Goal: Information Seeking & Learning: Learn about a topic

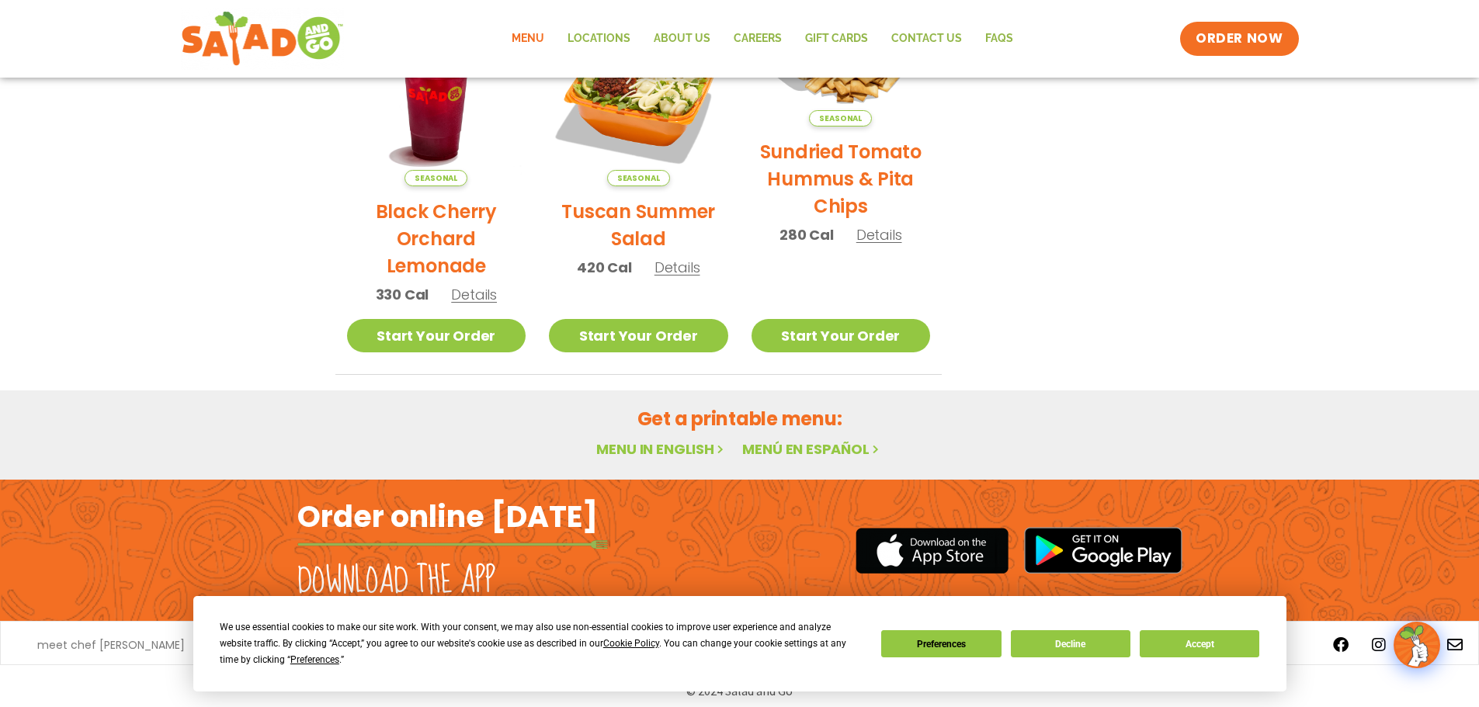
scroll to position [832, 0]
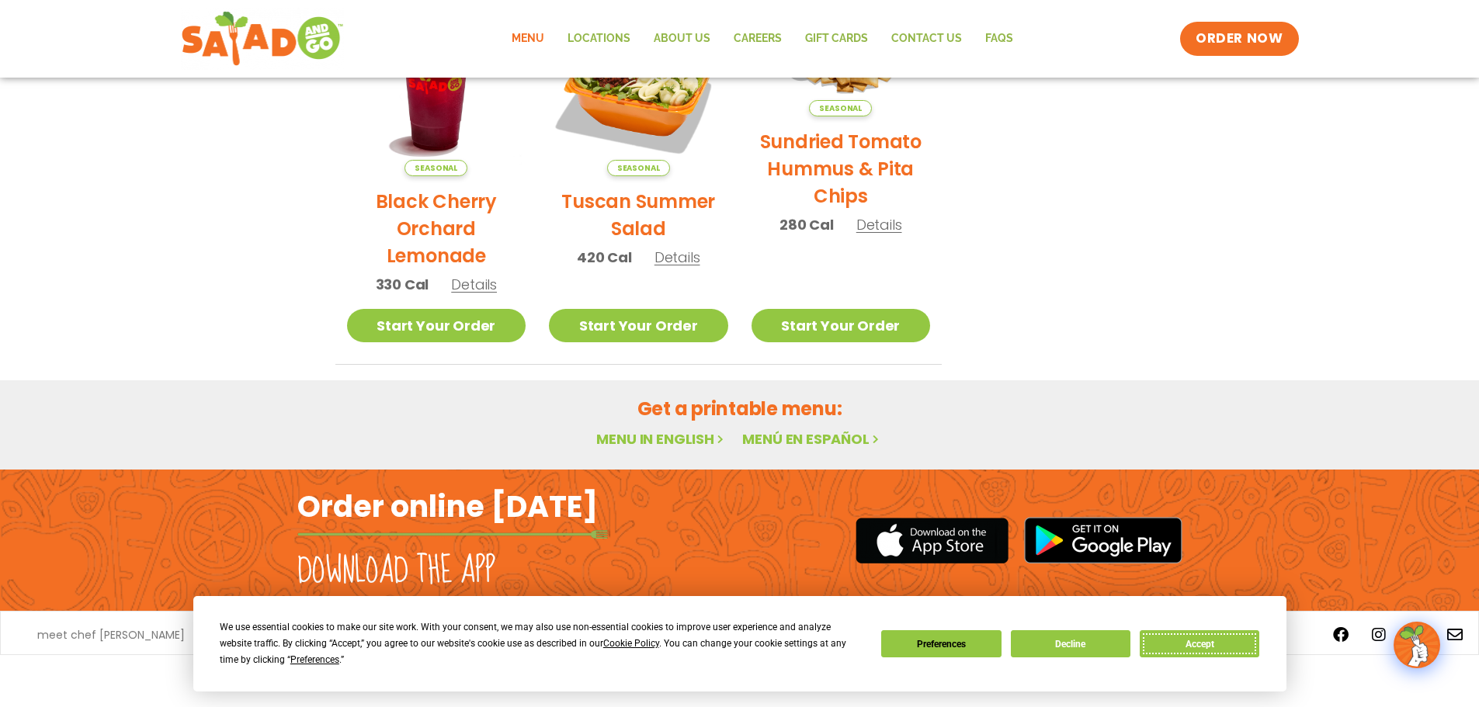
click at [1190, 647] on button "Accept" at bounding box center [1200, 643] width 120 height 27
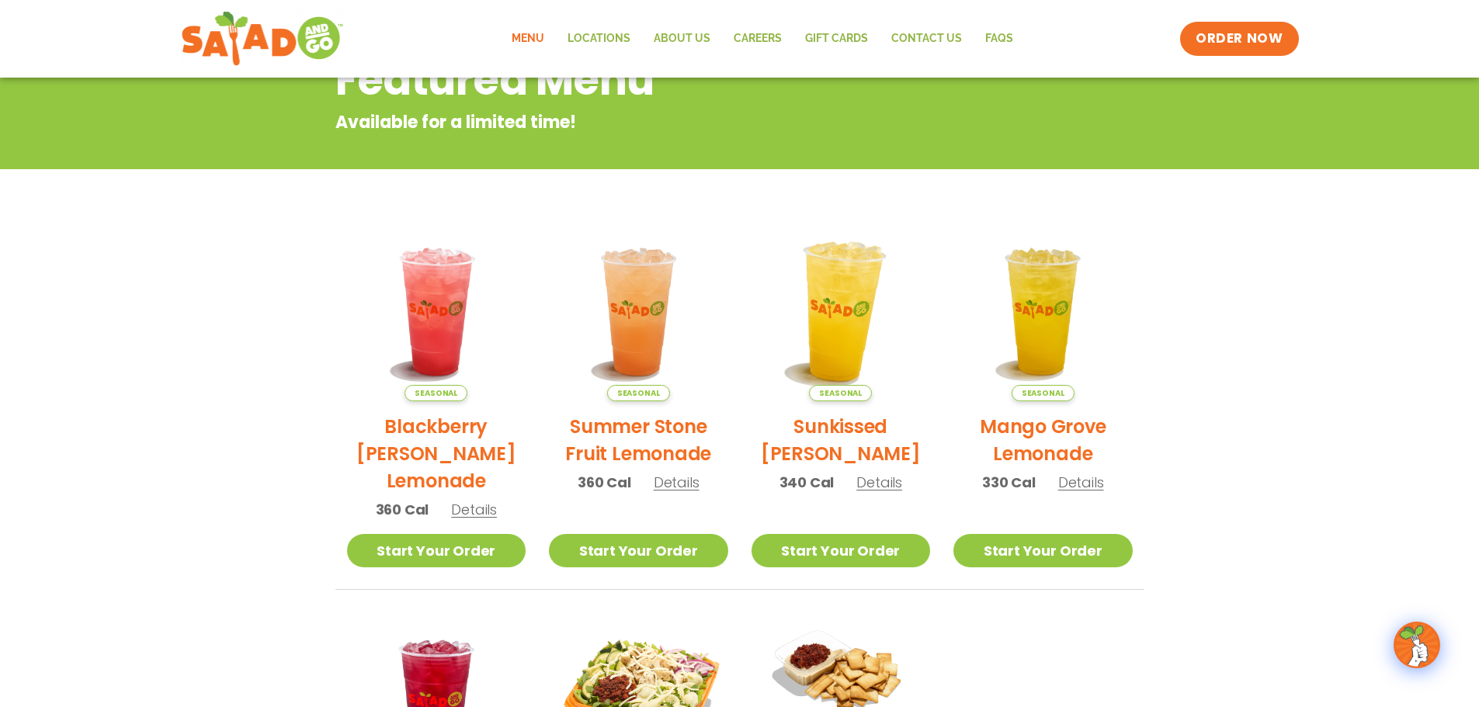
scroll to position [0, 0]
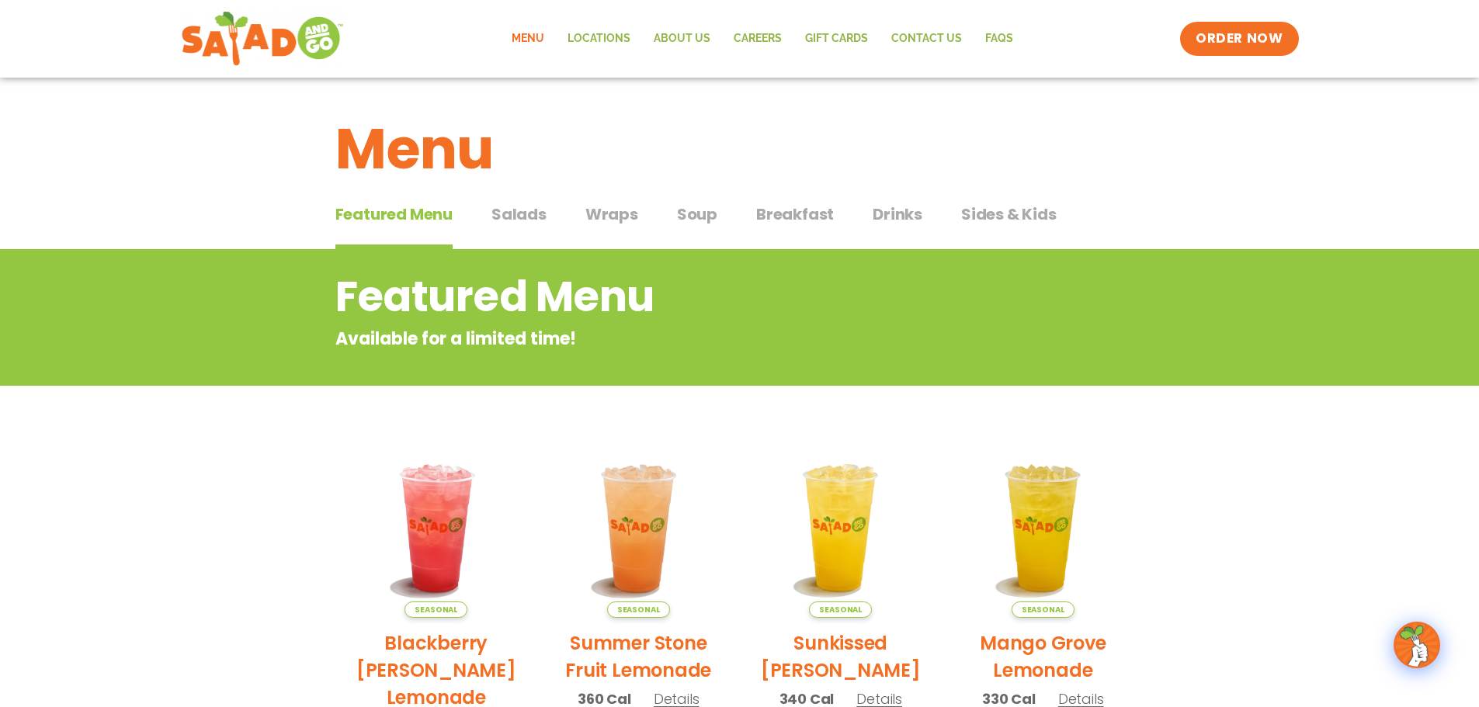
click at [516, 220] on span "Salads" at bounding box center [518, 214] width 55 height 23
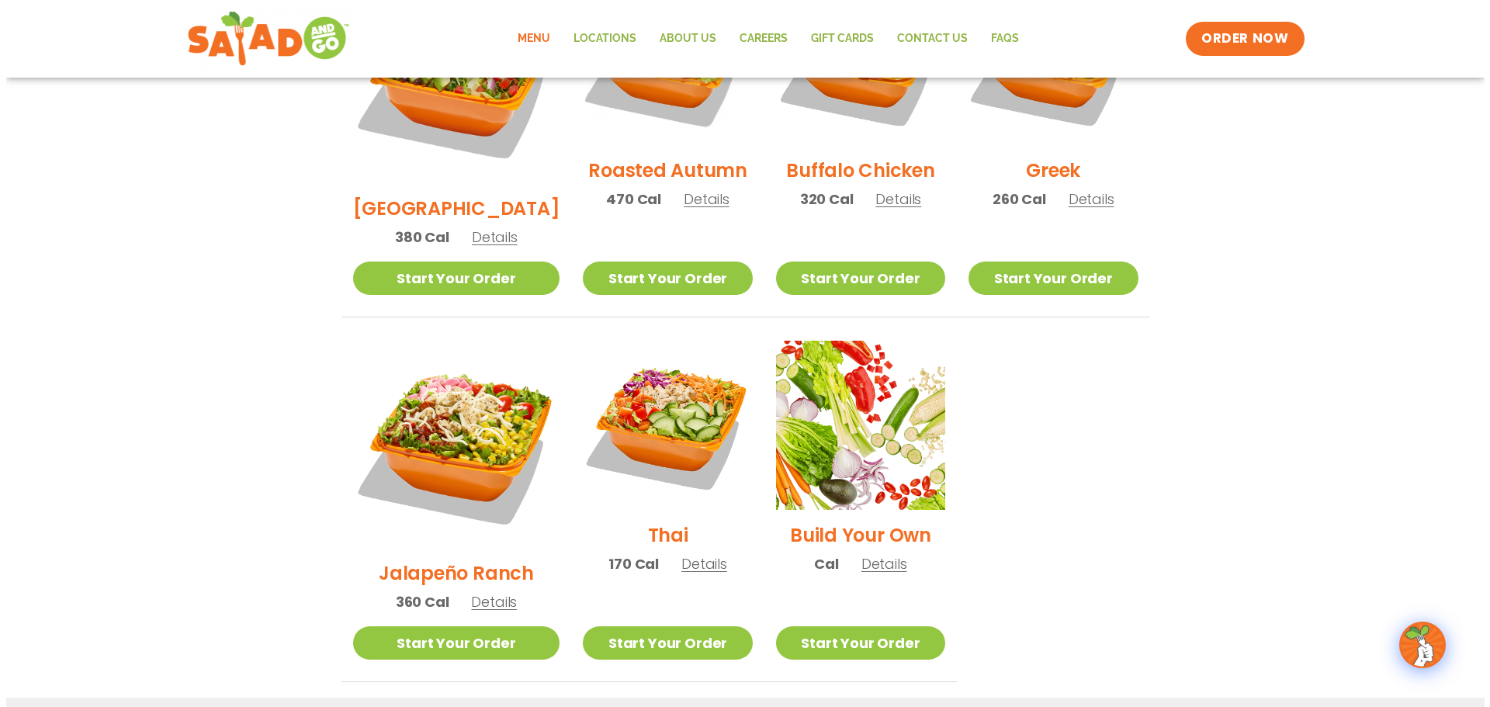
scroll to position [1009, 0]
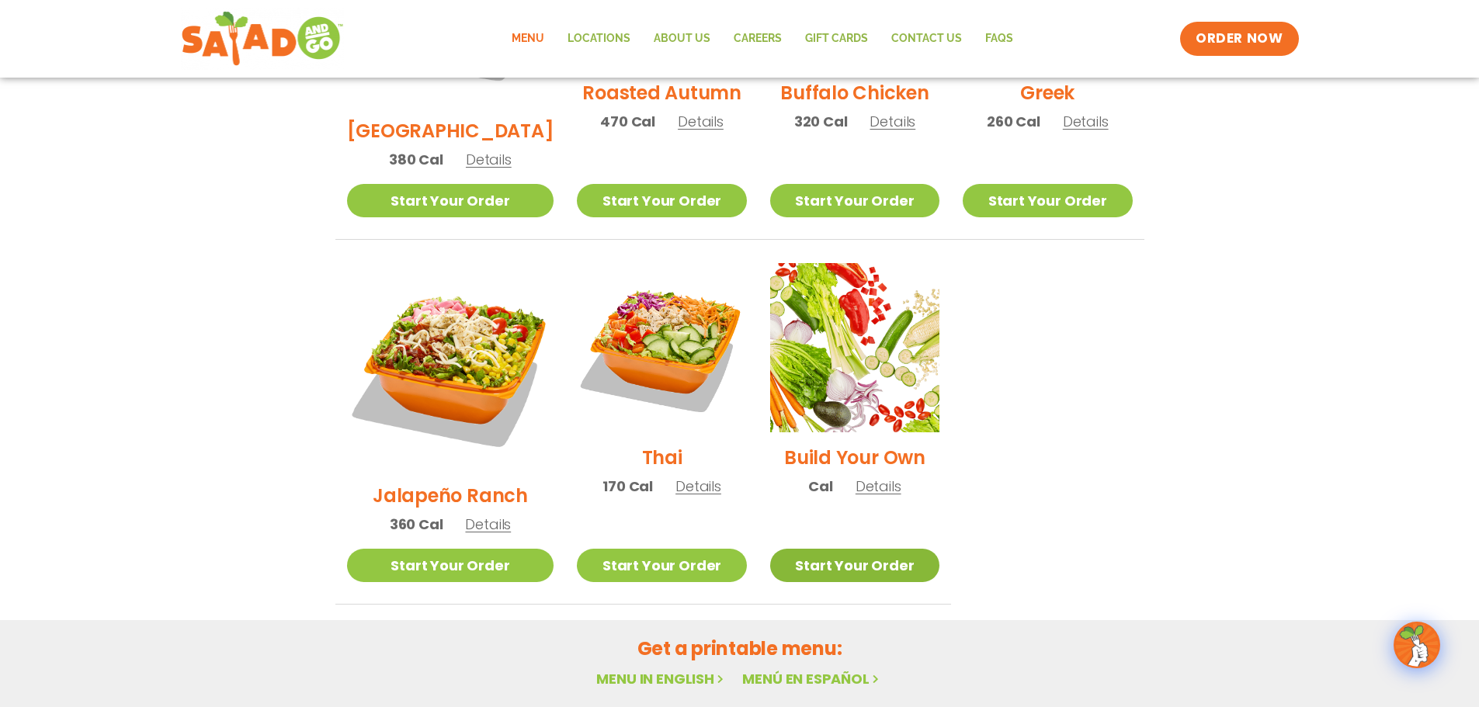
click at [840, 549] on link "Start Your Order" at bounding box center [854, 565] width 169 height 33
click at [679, 477] on span "Details" at bounding box center [698, 486] width 46 height 19
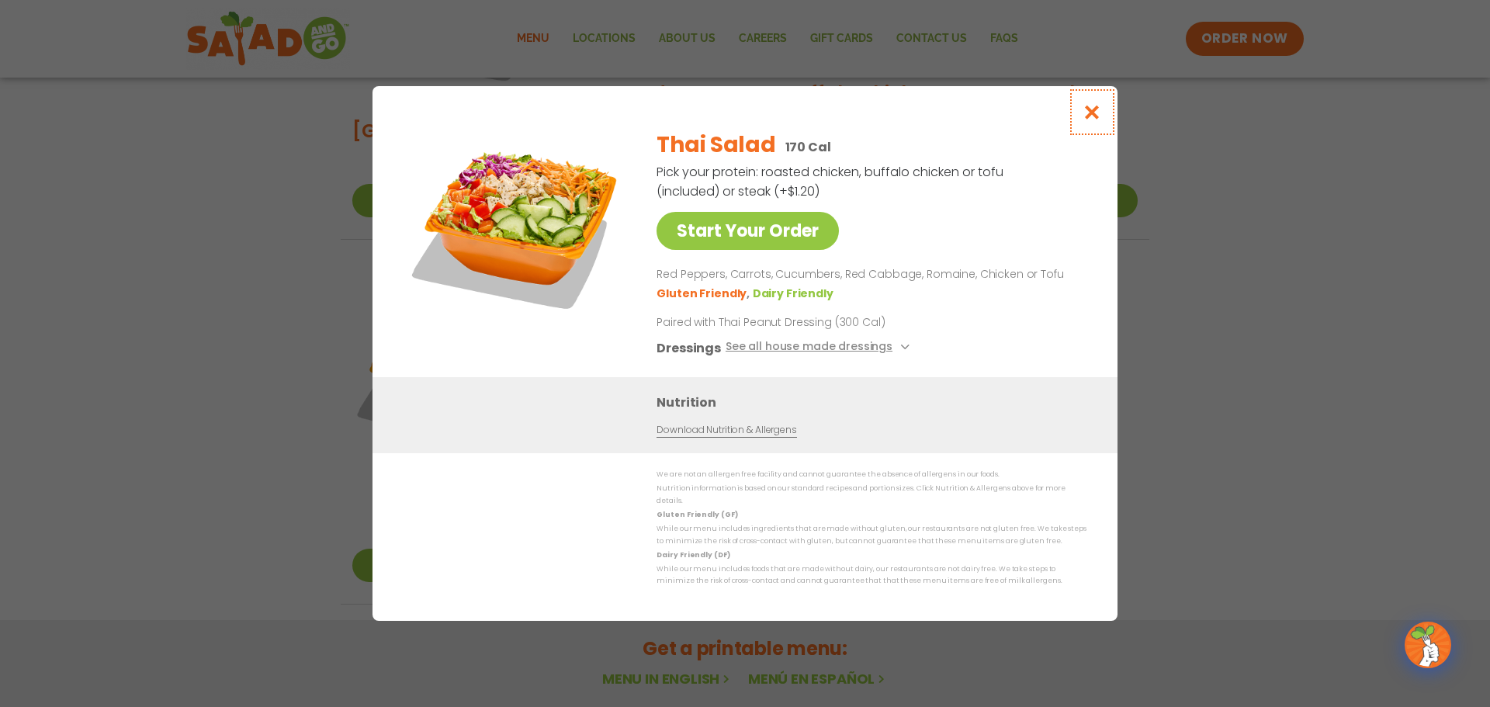
click at [1093, 116] on icon "Close modal" at bounding box center [1092, 112] width 19 height 16
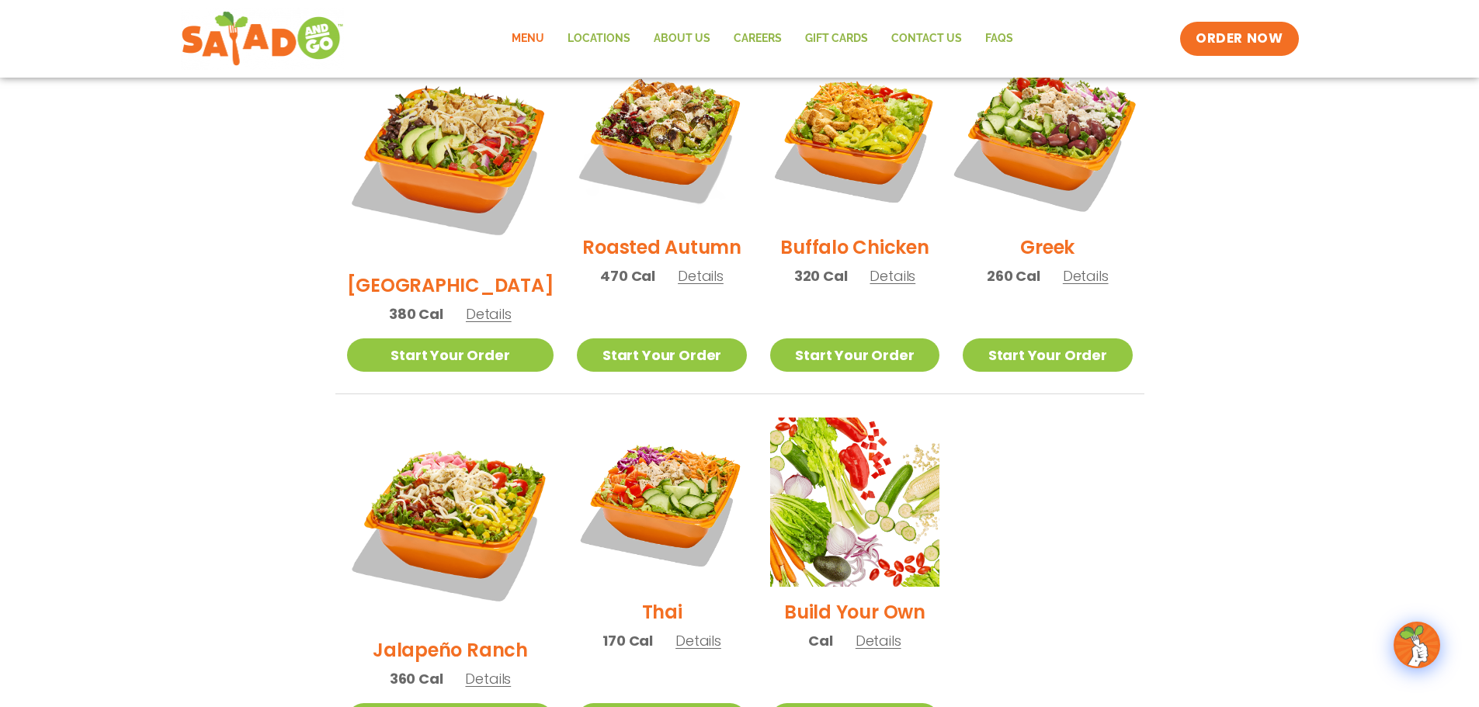
scroll to position [822, 0]
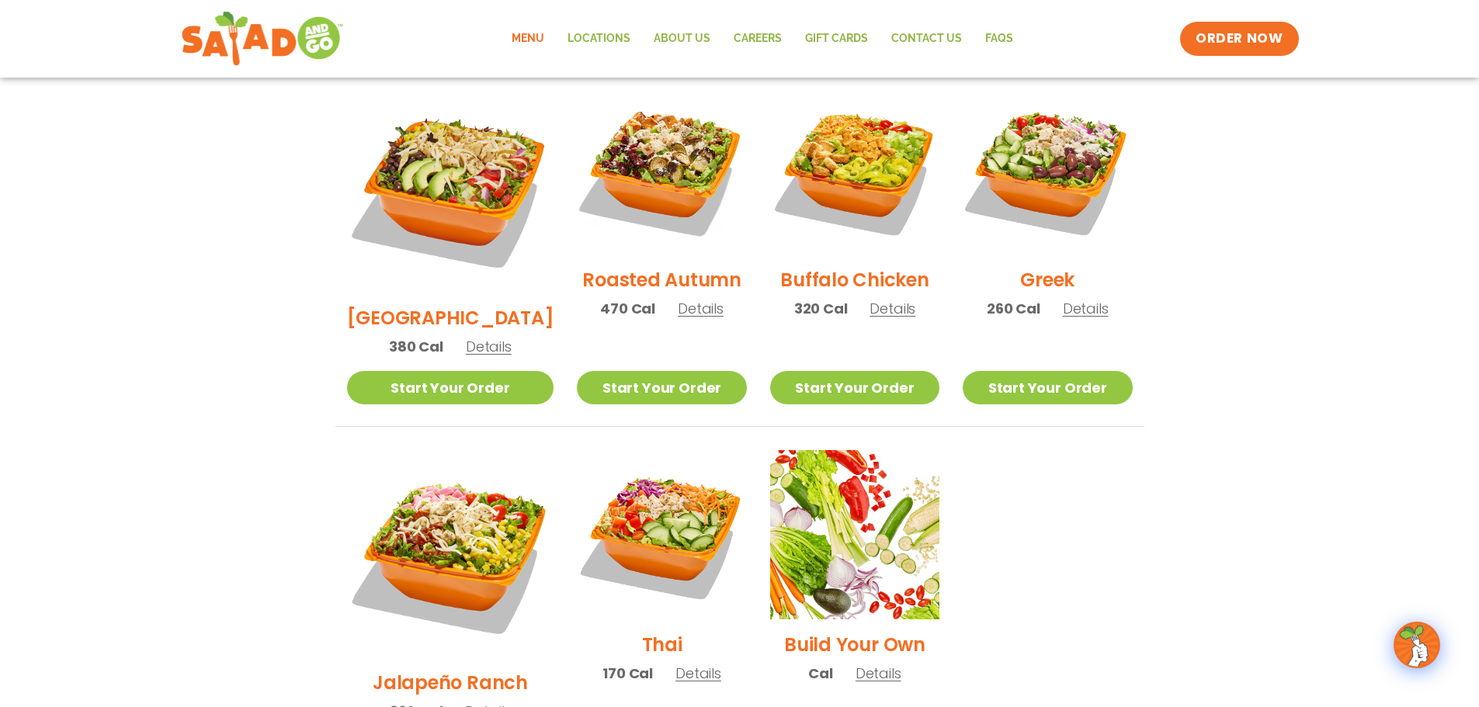
click at [465, 702] on span "Details" at bounding box center [488, 711] width 46 height 19
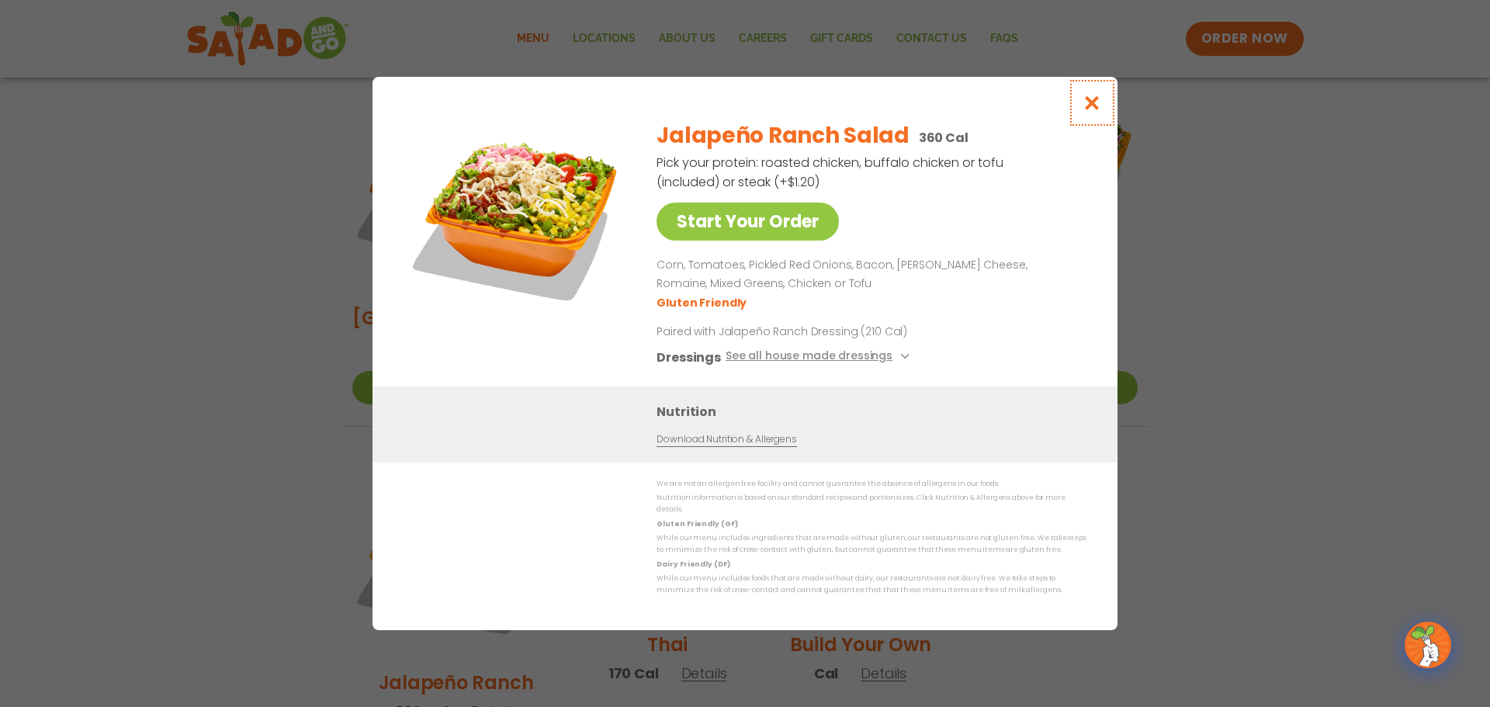
click at [1093, 110] on icon "Close modal" at bounding box center [1092, 103] width 19 height 16
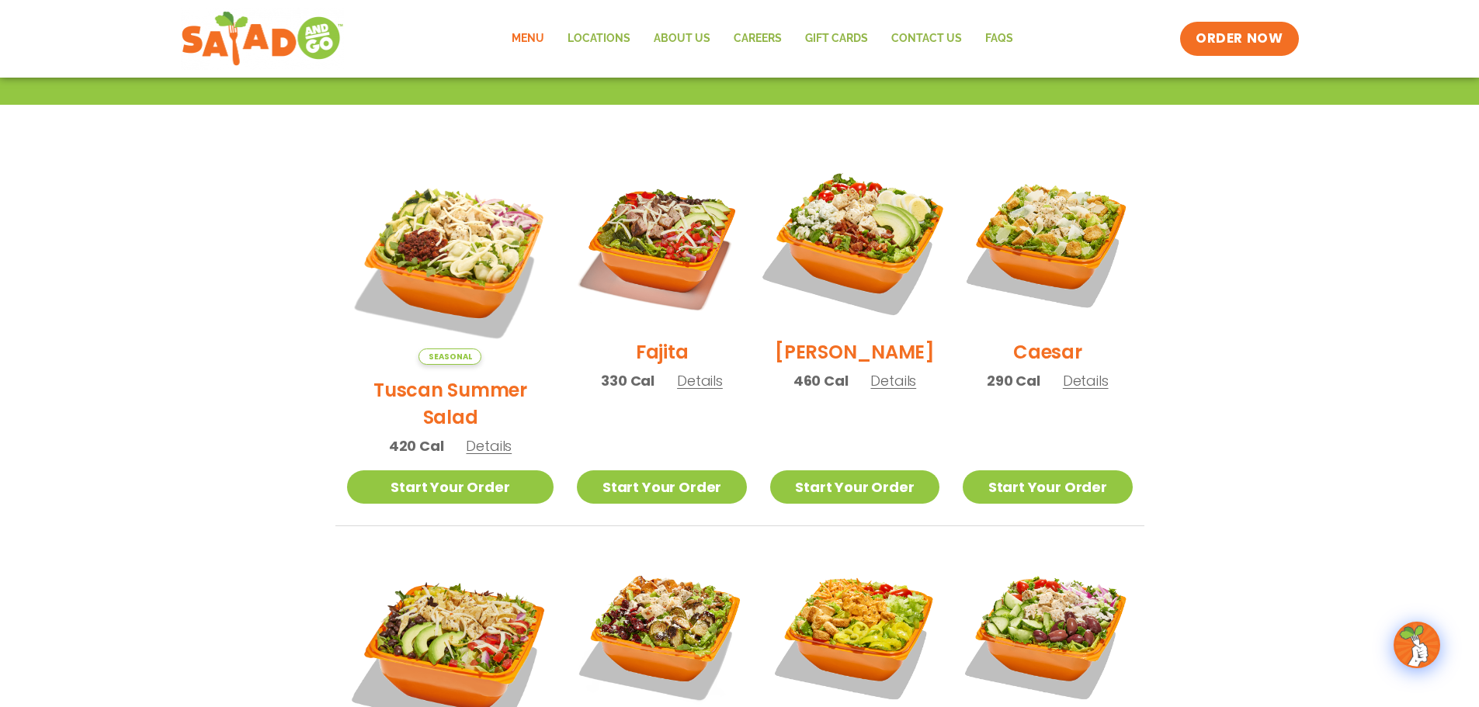
scroll to position [356, 0]
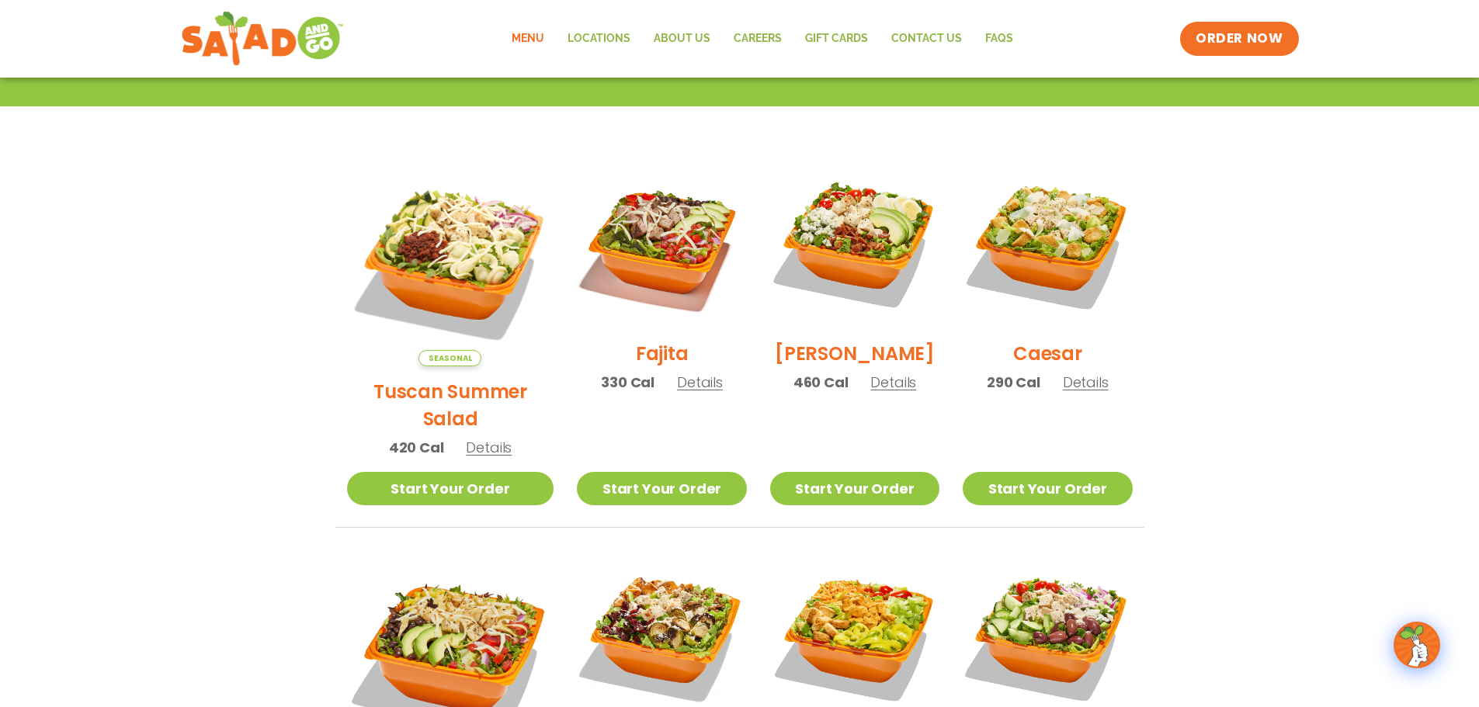
click at [872, 392] on span "Details" at bounding box center [893, 382] width 46 height 19
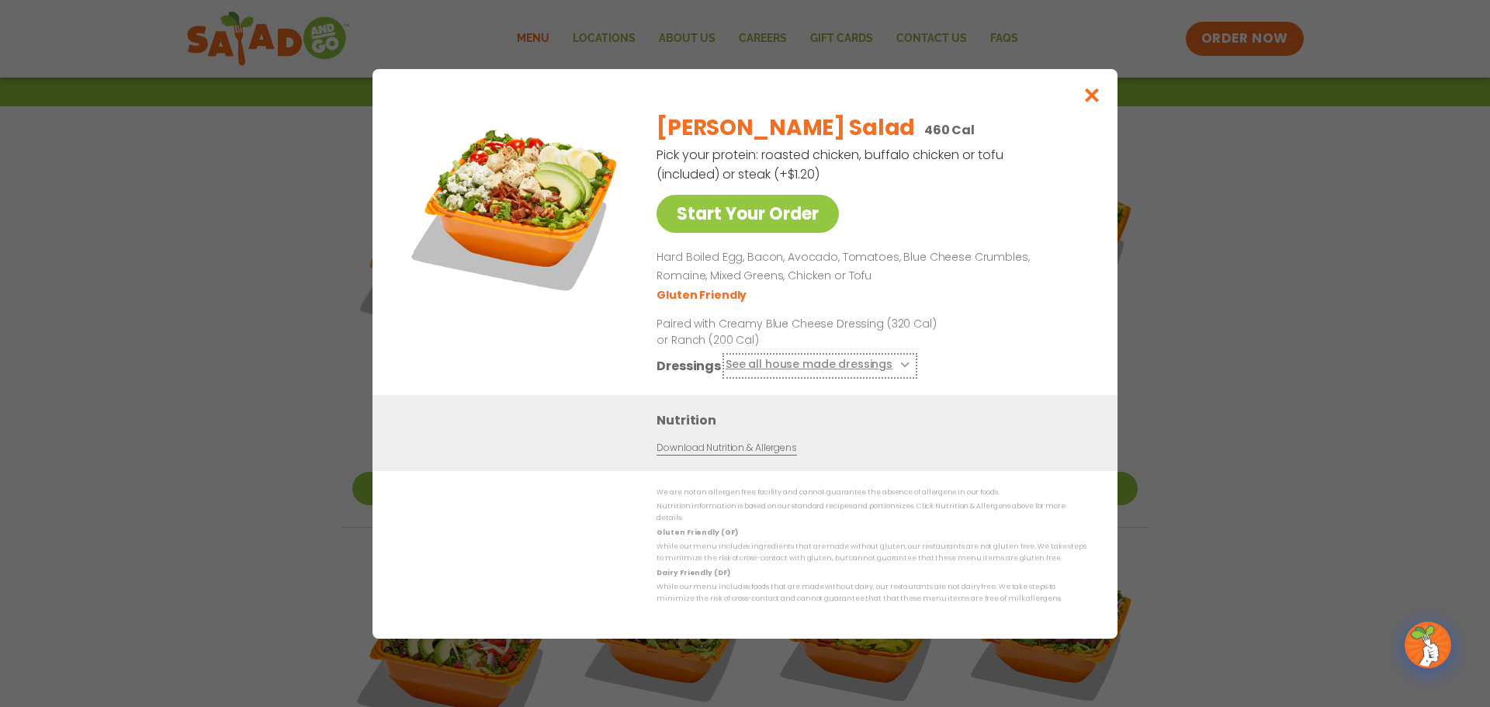
click at [892, 366] on button "See all house made dressings" at bounding box center [820, 365] width 189 height 19
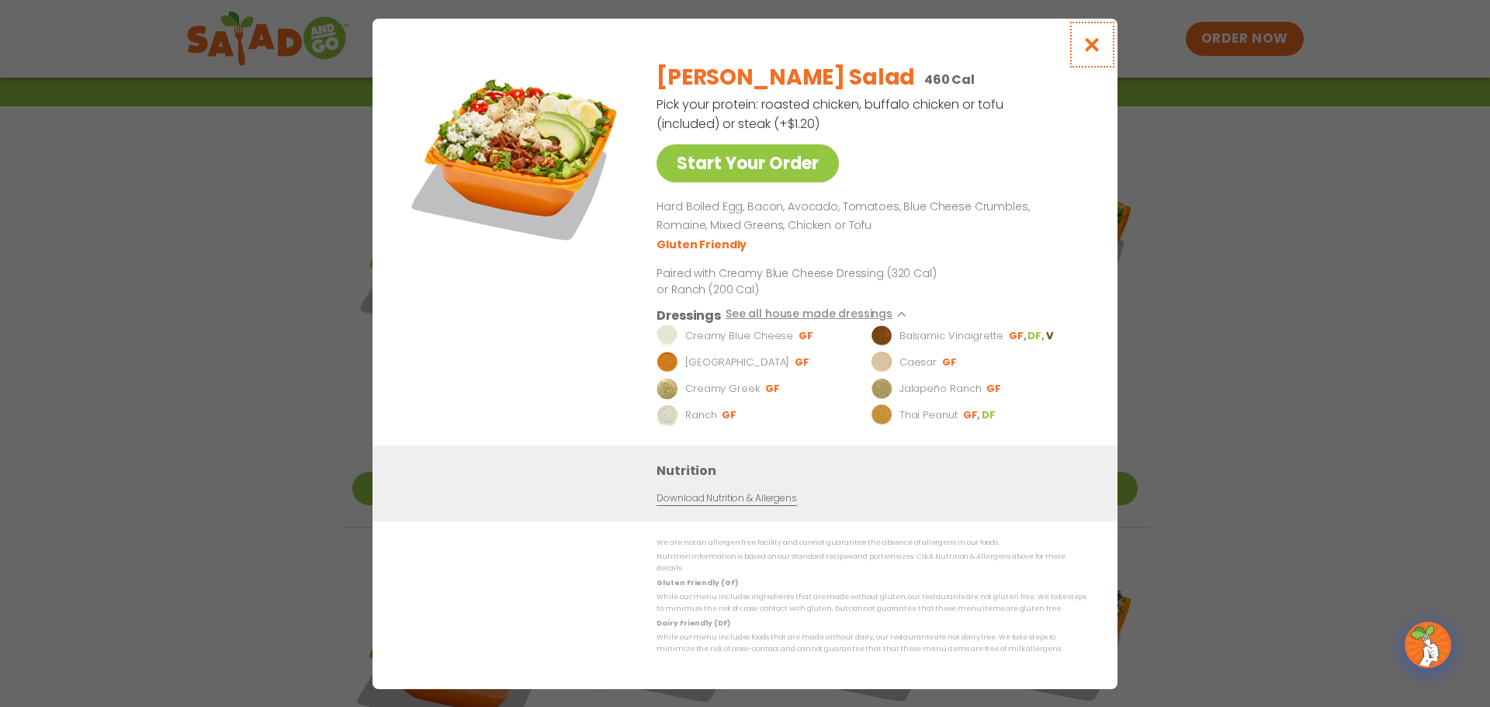
click at [1097, 47] on icon "Close modal" at bounding box center [1092, 44] width 19 height 16
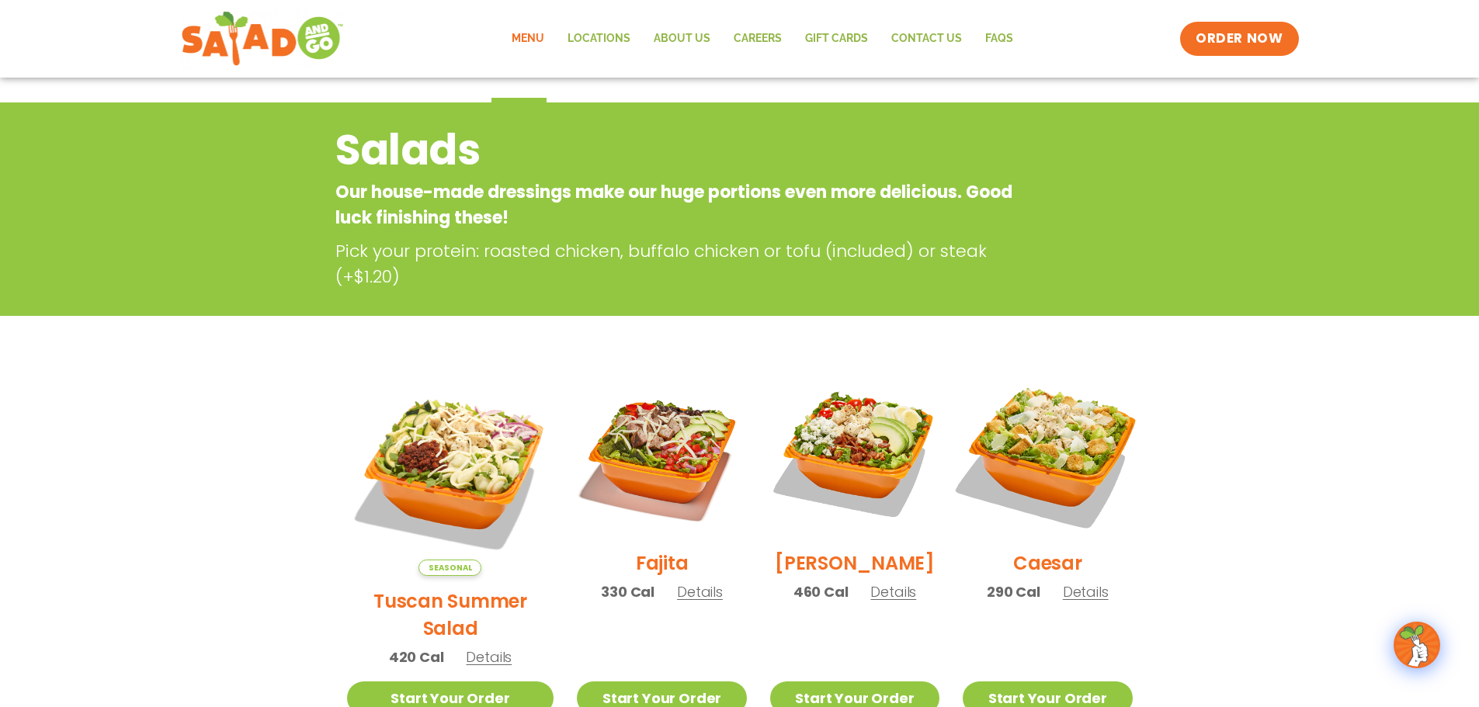
scroll to position [0, 0]
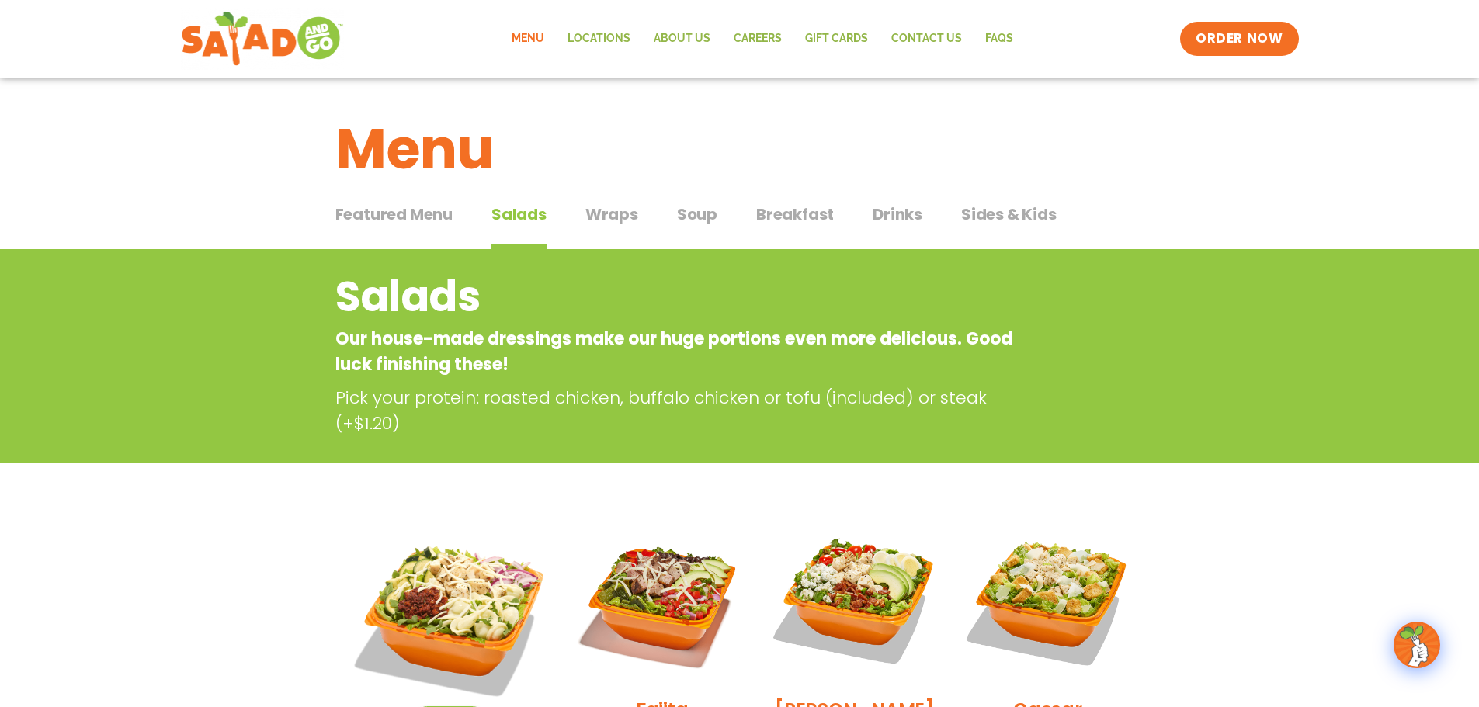
click at [602, 220] on span "Wraps" at bounding box center [611, 214] width 53 height 23
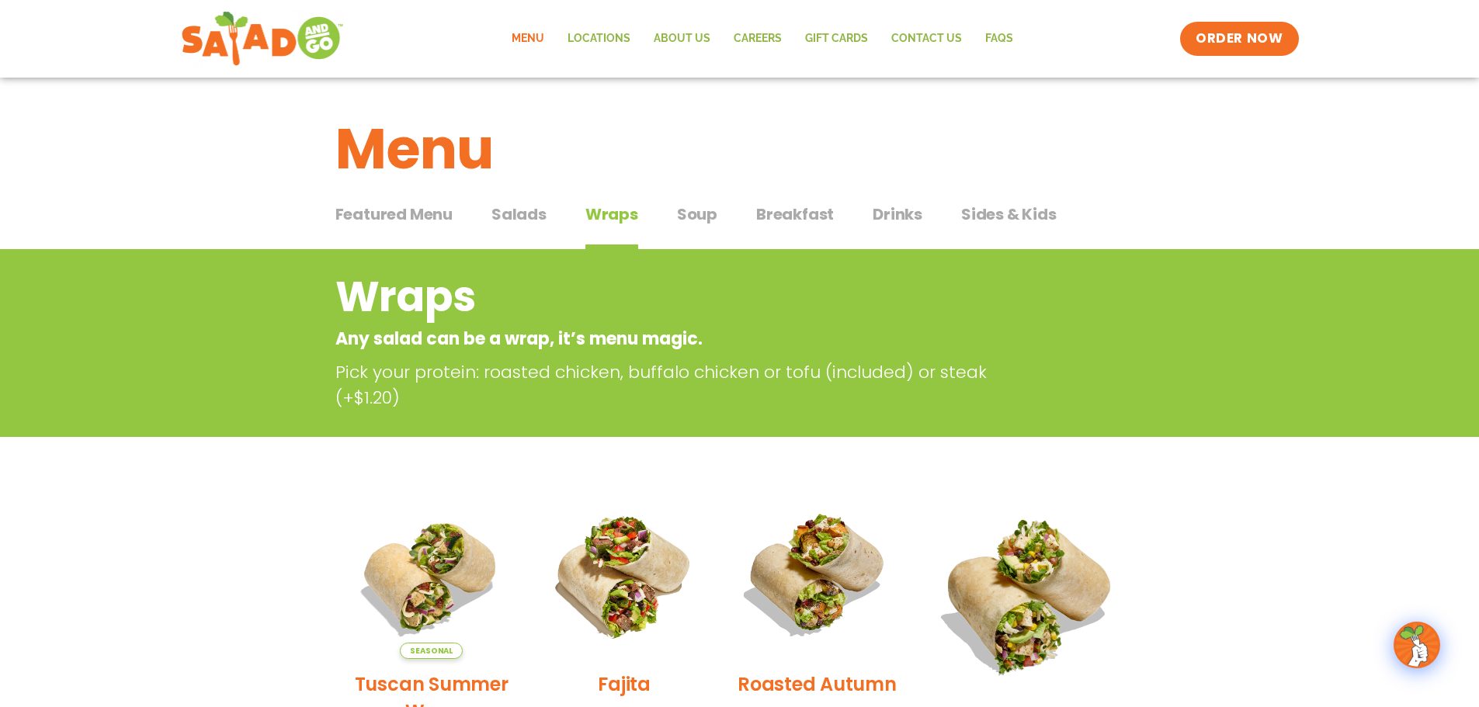
click at [697, 212] on span "Soup" at bounding box center [697, 214] width 40 height 23
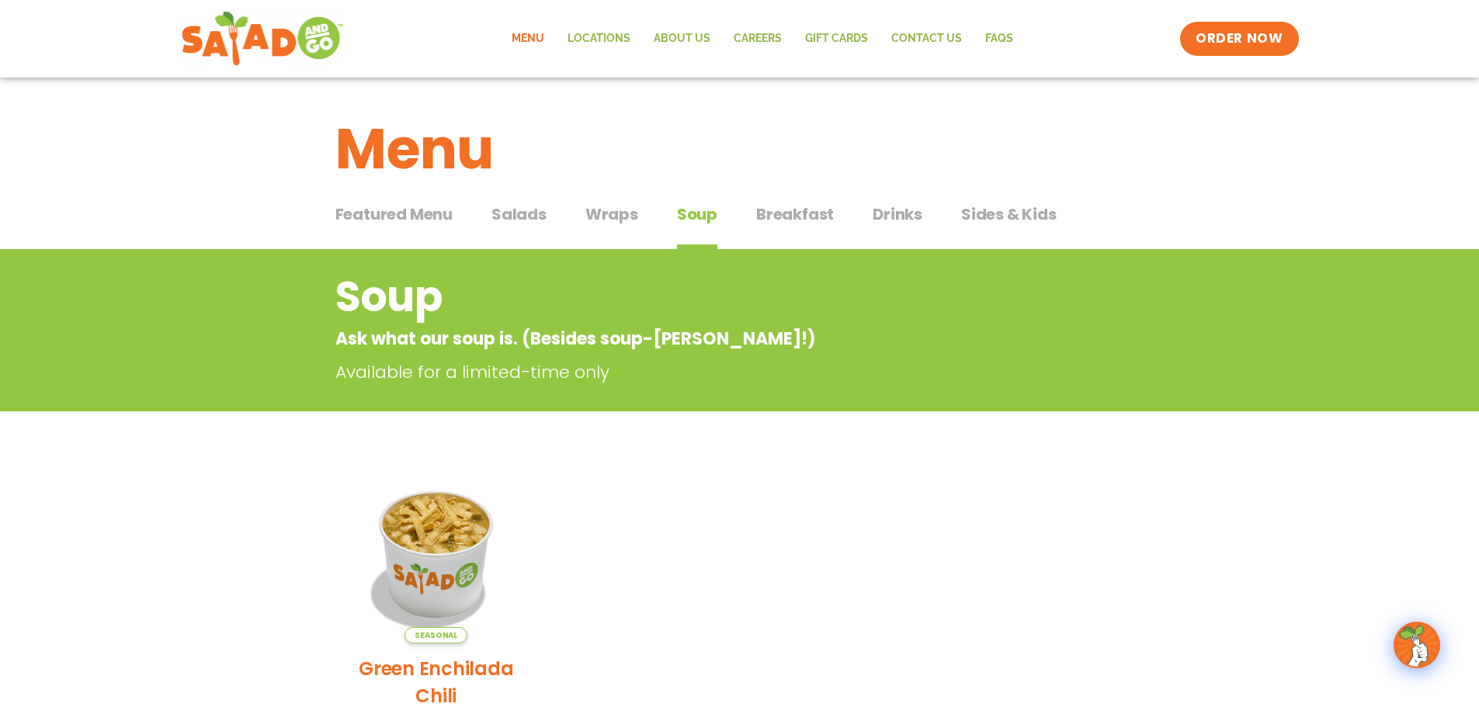
click at [999, 210] on span "Sides & Kids" at bounding box center [1008, 214] width 95 height 23
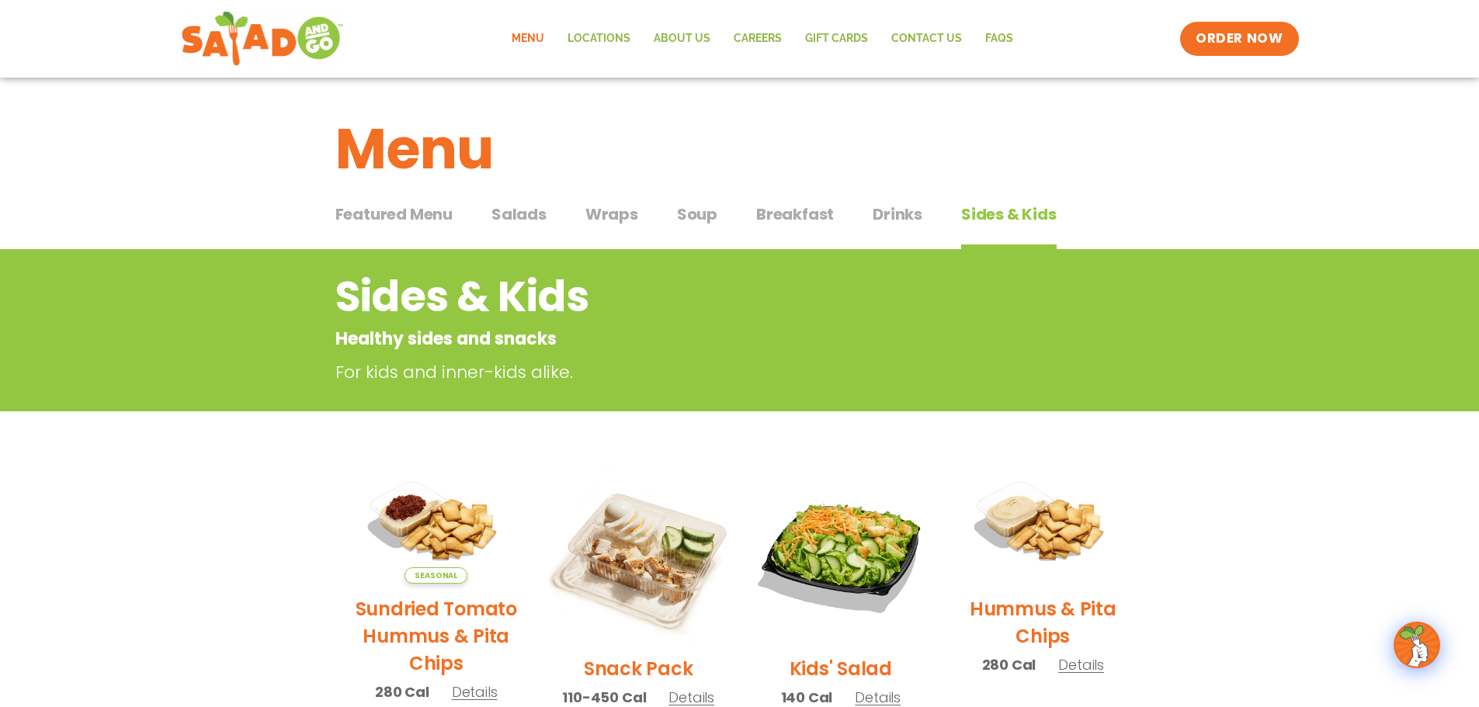
click at [881, 215] on span "Drinks" at bounding box center [897, 214] width 50 height 23
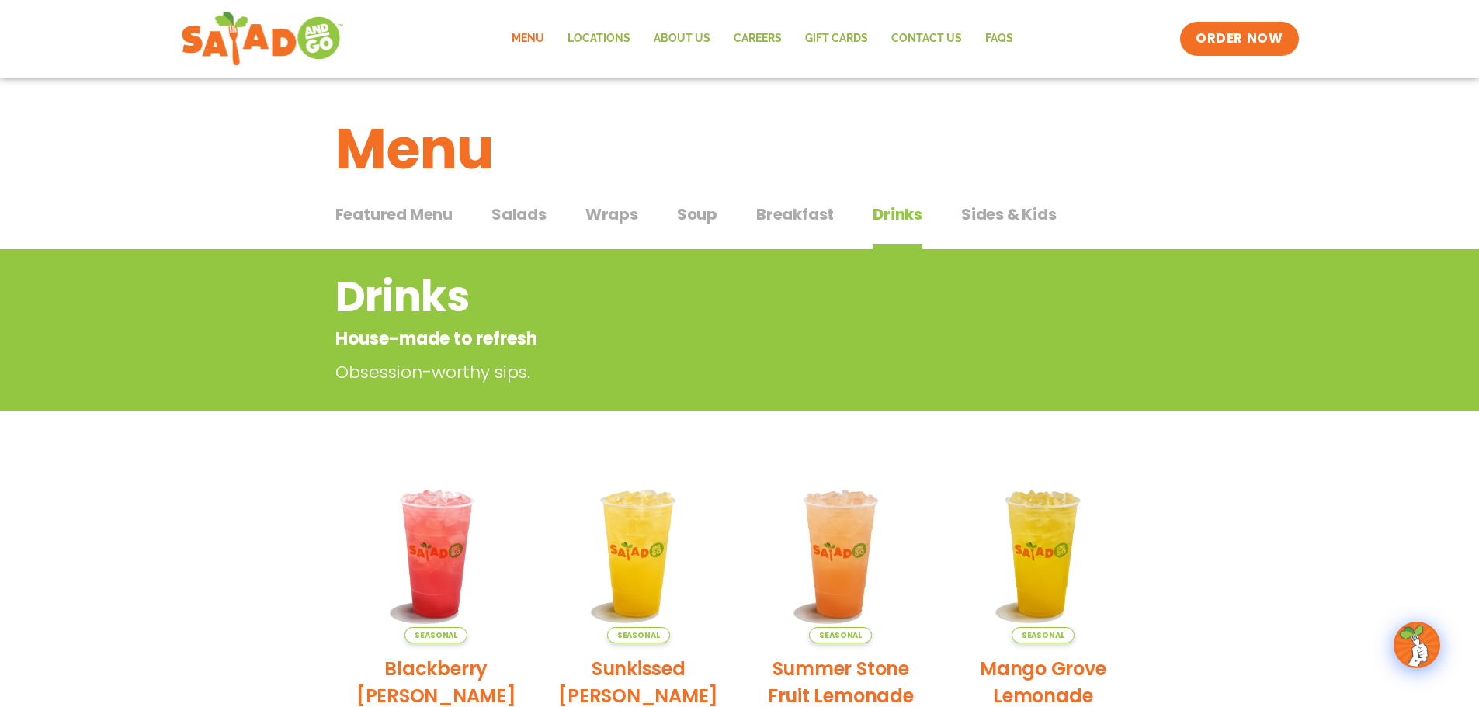
click at [385, 213] on span "Featured Menu" at bounding box center [393, 214] width 117 height 23
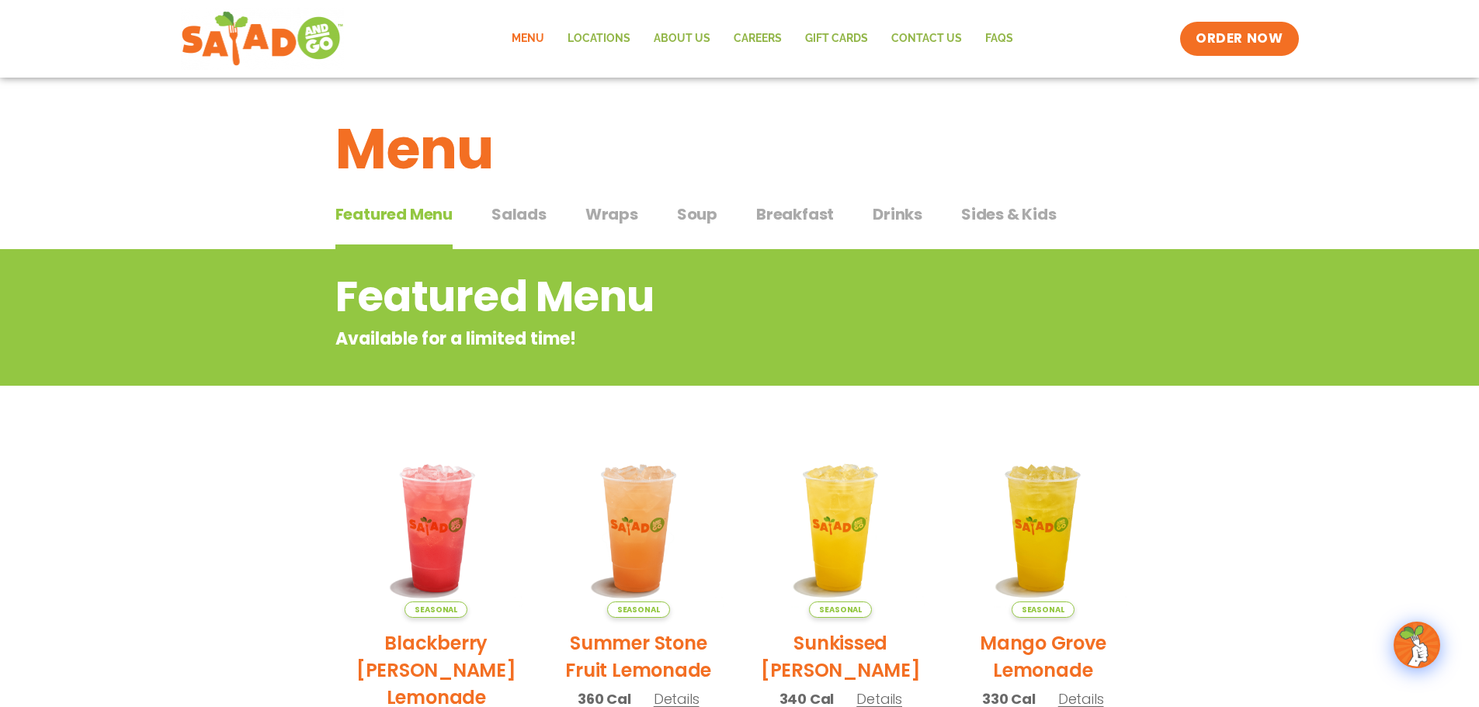
click at [696, 210] on span "Soup" at bounding box center [697, 214] width 40 height 23
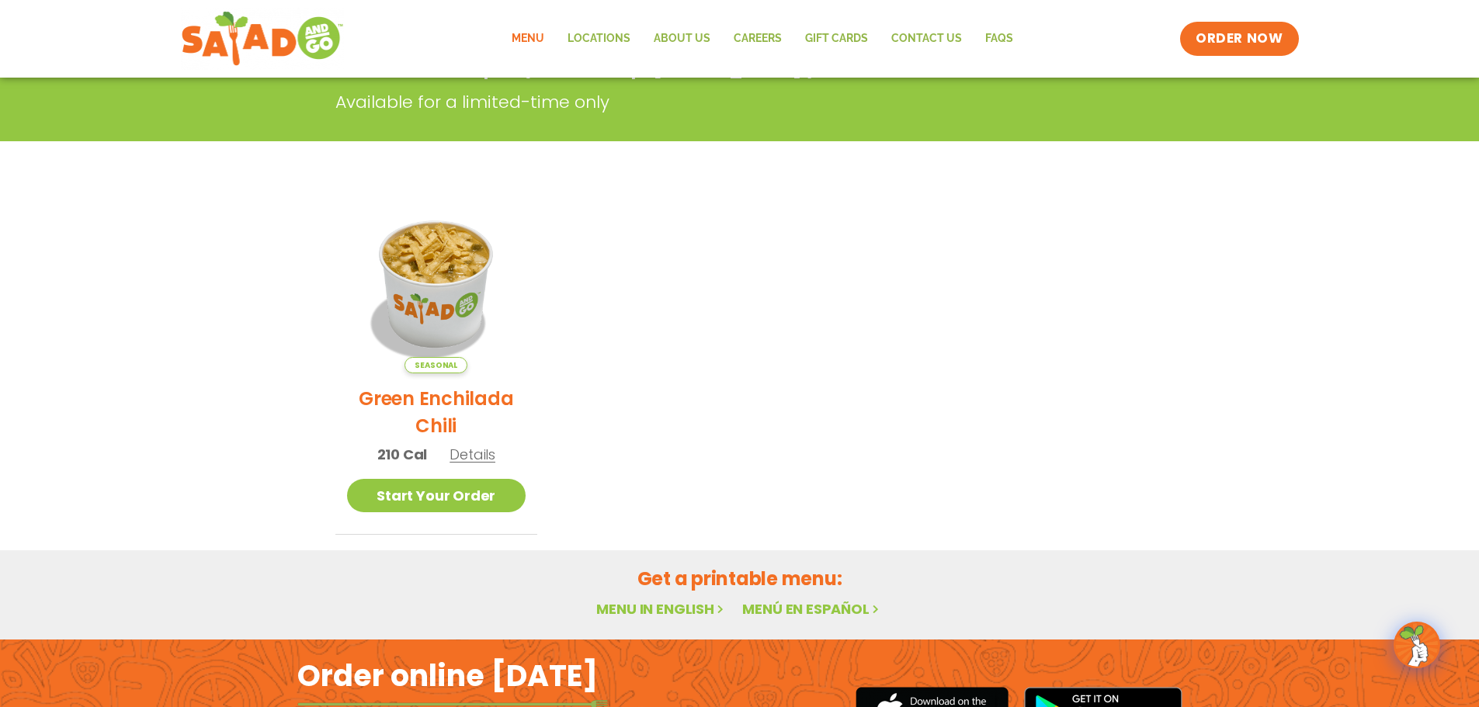
scroll to position [310, 0]
